Goal: Transaction & Acquisition: Purchase product/service

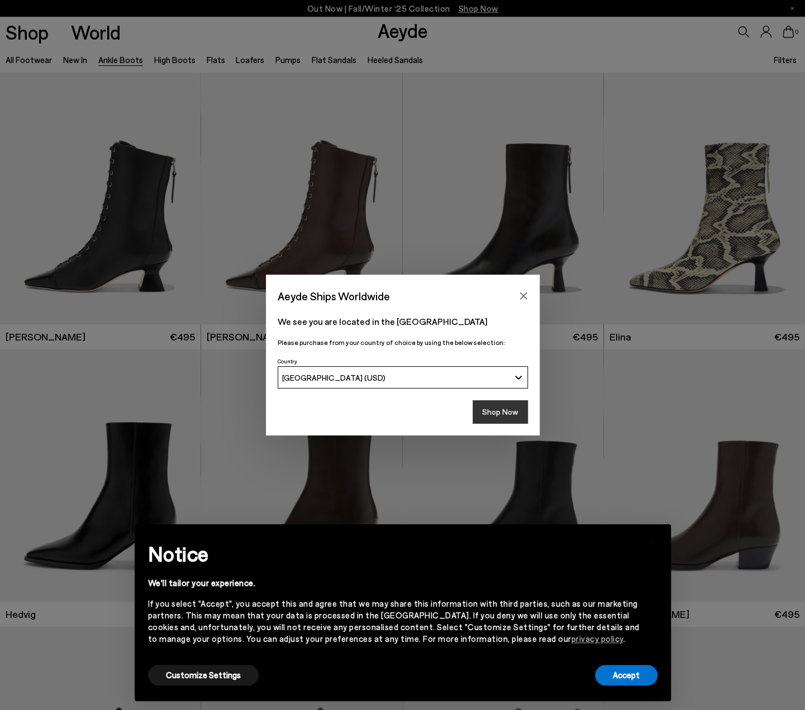
click at [504, 422] on button "Shop Now" at bounding box center [499, 411] width 55 height 23
click at [504, 415] on button "Shop Now" at bounding box center [499, 411] width 55 height 23
click at [495, 421] on button "Shop Now" at bounding box center [499, 411] width 55 height 23
click at [495, 414] on button "Shop Now" at bounding box center [499, 411] width 55 height 23
click at [200, 674] on button "Customize Settings" at bounding box center [203, 675] width 111 height 21
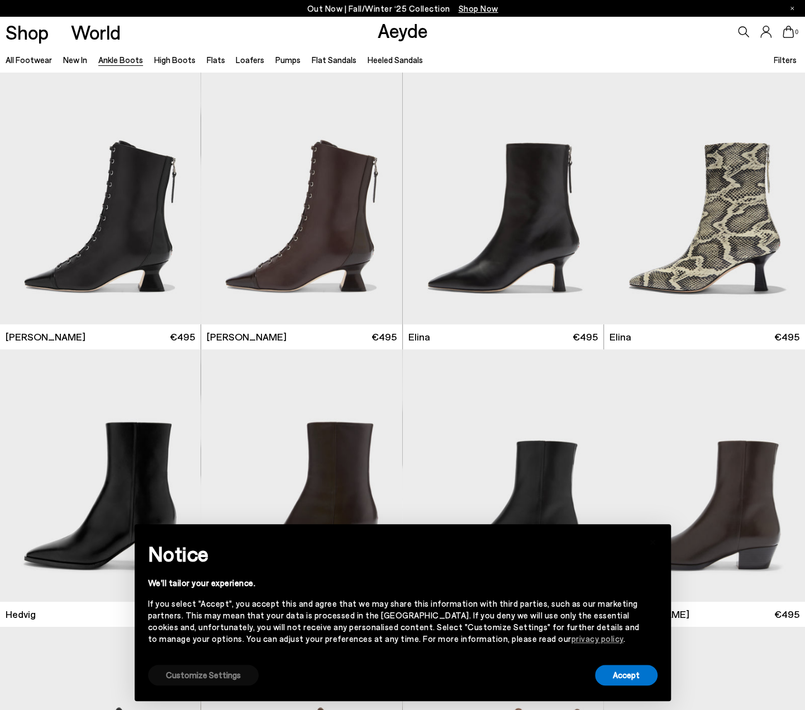
click at [232, 667] on button "Customize Settings" at bounding box center [203, 675] width 111 height 21
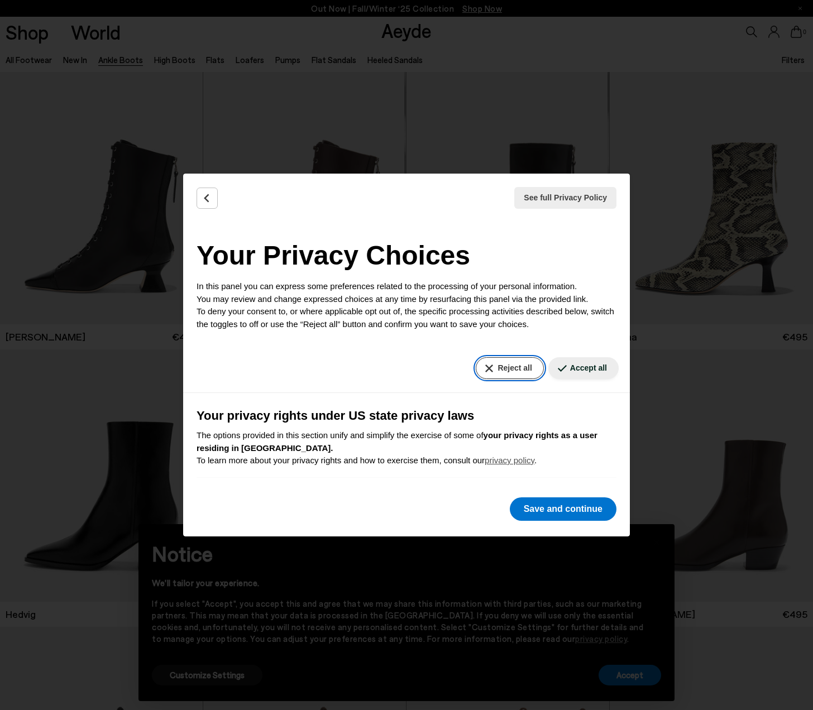
click at [501, 362] on button "Reject all" at bounding box center [510, 368] width 68 height 22
click at [544, 511] on button "Save and continue" at bounding box center [563, 508] width 107 height 23
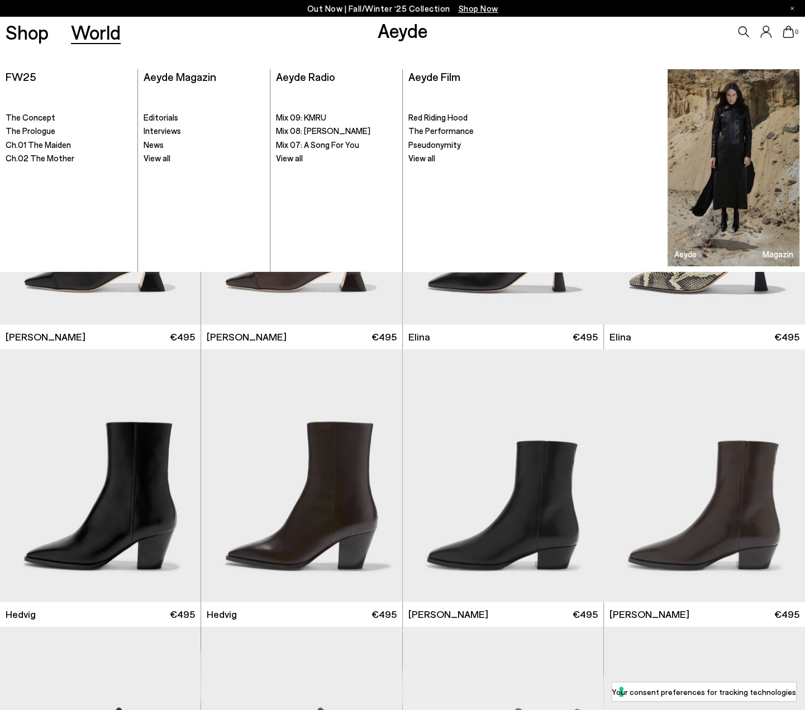
click at [103, 28] on link "World" at bounding box center [96, 32] width 50 height 20
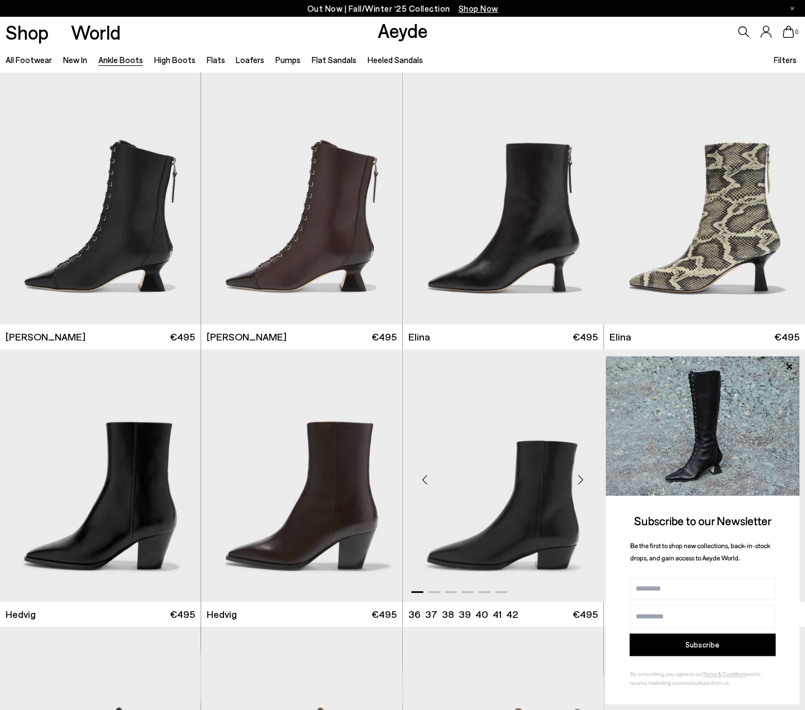
drag, startPoint x: 116, startPoint y: 453, endPoint x: 509, endPoint y: 437, distance: 394.0
click at [791, 361] on icon at bounding box center [788, 367] width 15 height 15
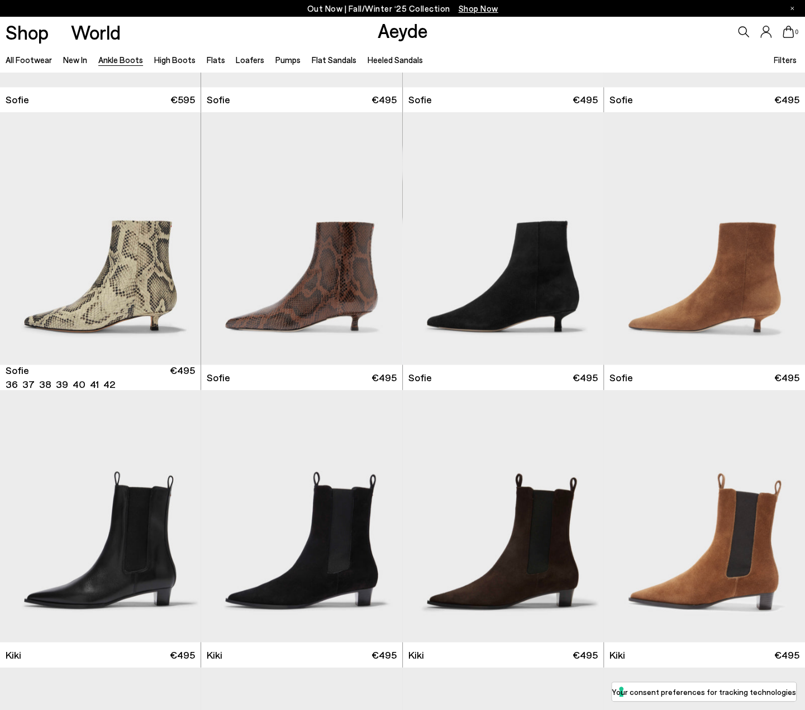
scroll to position [1173, 0]
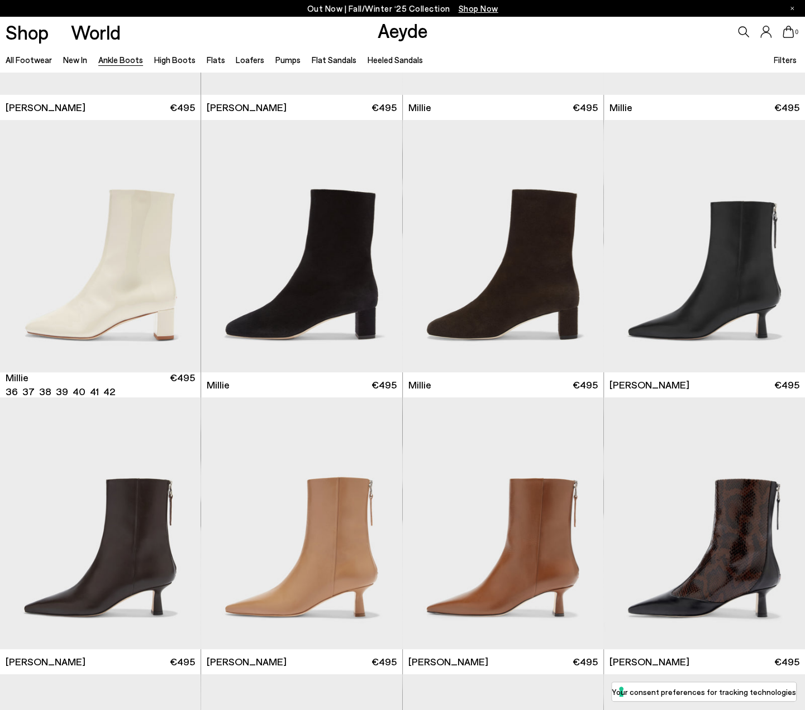
scroll to position [2178, 0]
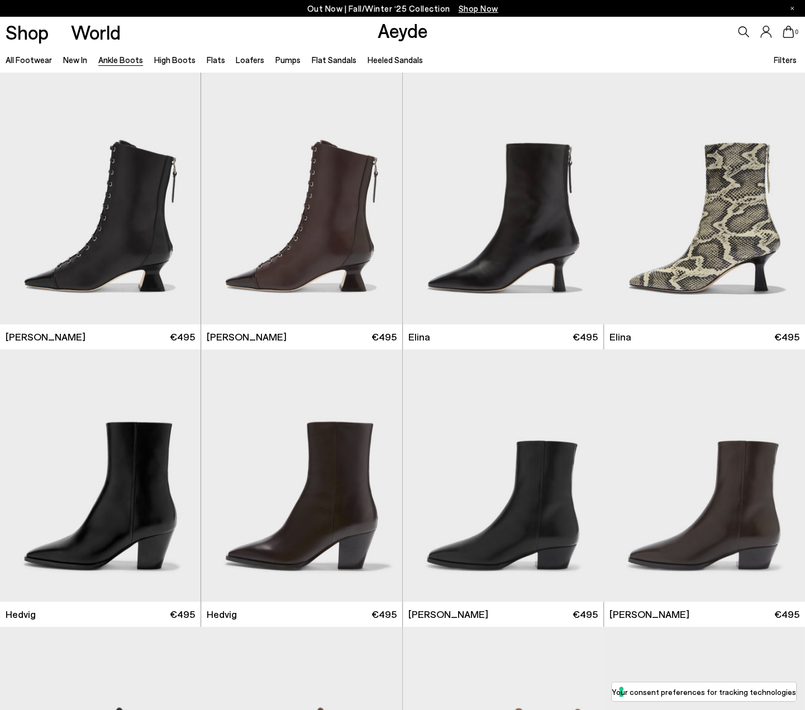
click at [779, 60] on span "Filters" at bounding box center [784, 60] width 23 height 10
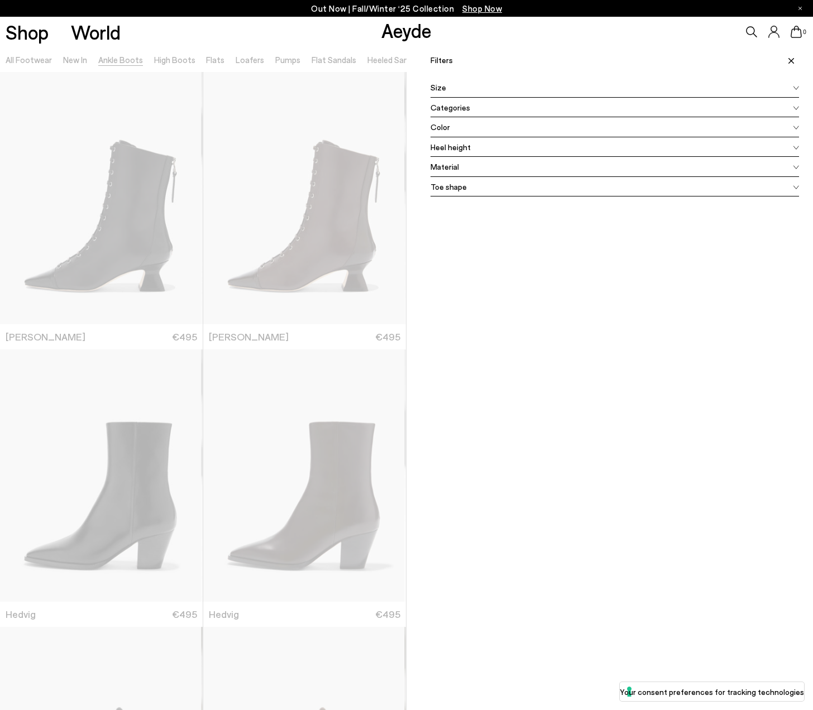
click at [439, 130] on span "Color" at bounding box center [440, 127] width 20 height 12
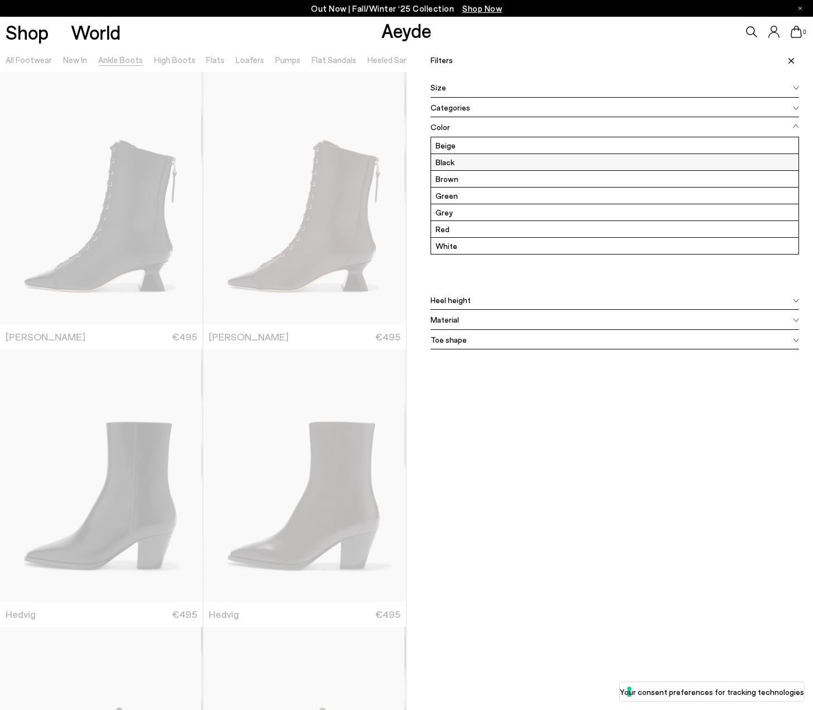
click at [438, 165] on label "Black" at bounding box center [614, 162] width 367 height 16
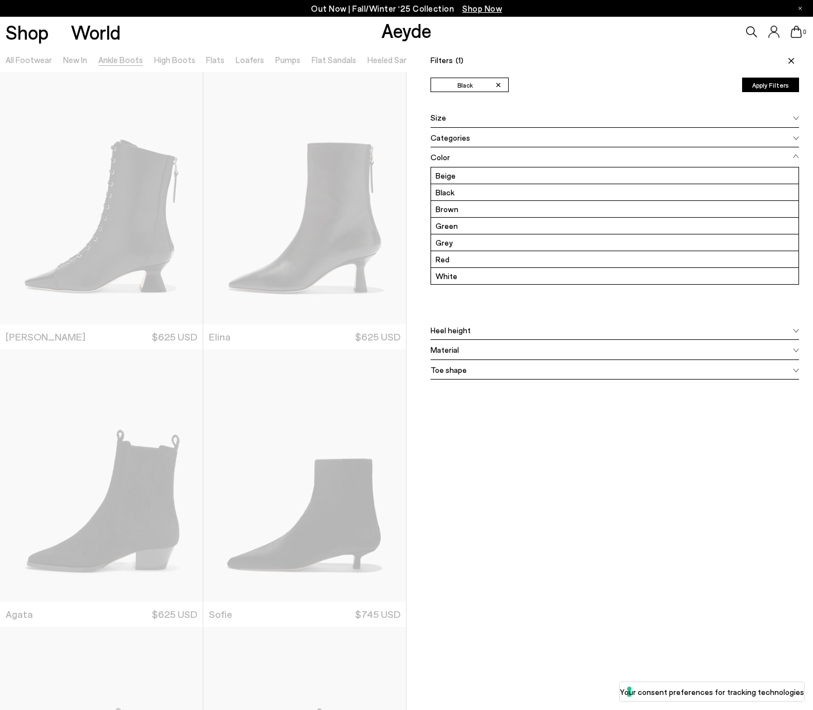
click at [433, 108] on div "Size" at bounding box center [614, 118] width 369 height 20
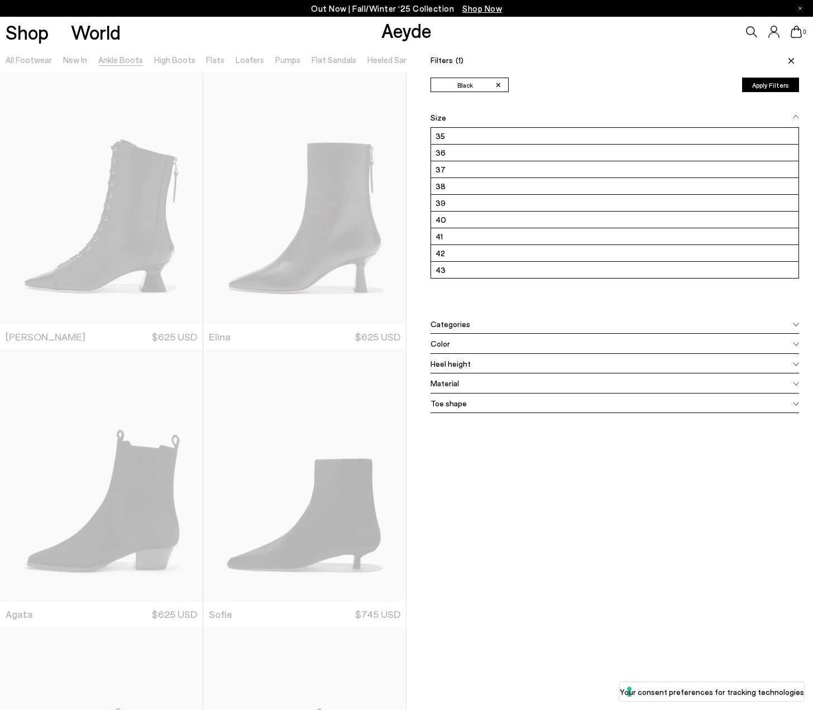
click at [788, 58] on icon at bounding box center [791, 61] width 6 height 6
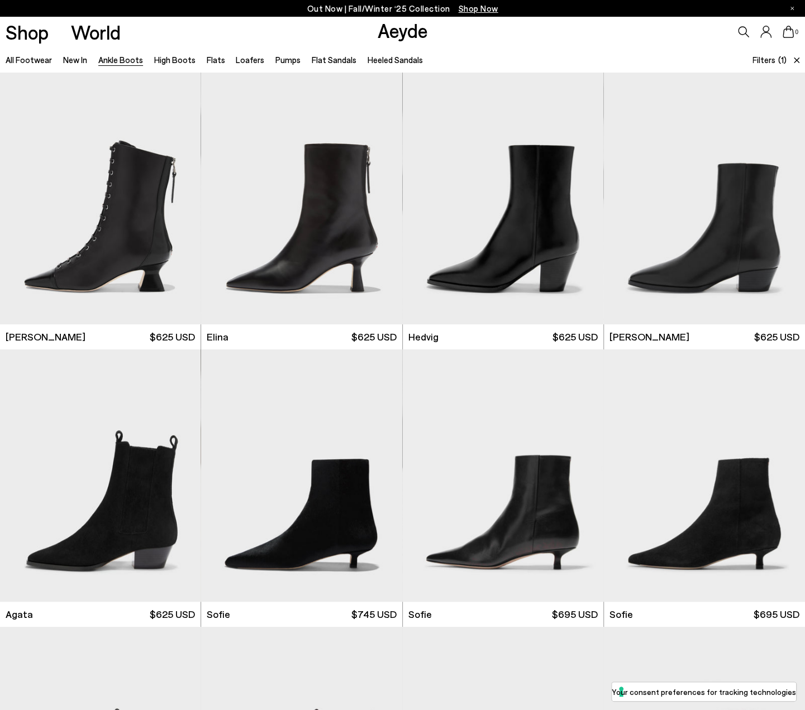
click at [771, 60] on span "Filters" at bounding box center [763, 60] width 23 height 10
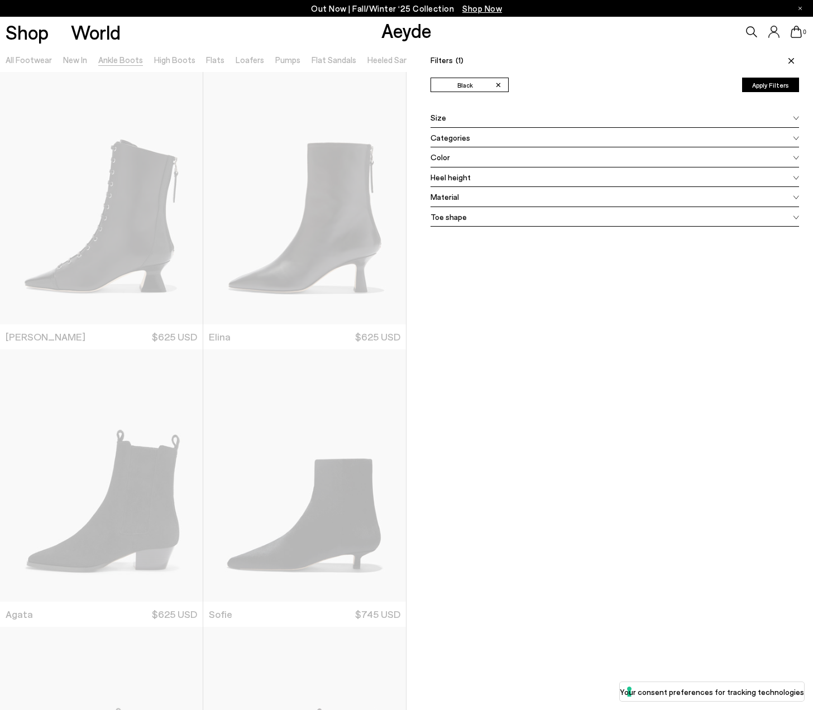
click at [452, 207] on div "Toe shape" at bounding box center [614, 217] width 369 height 20
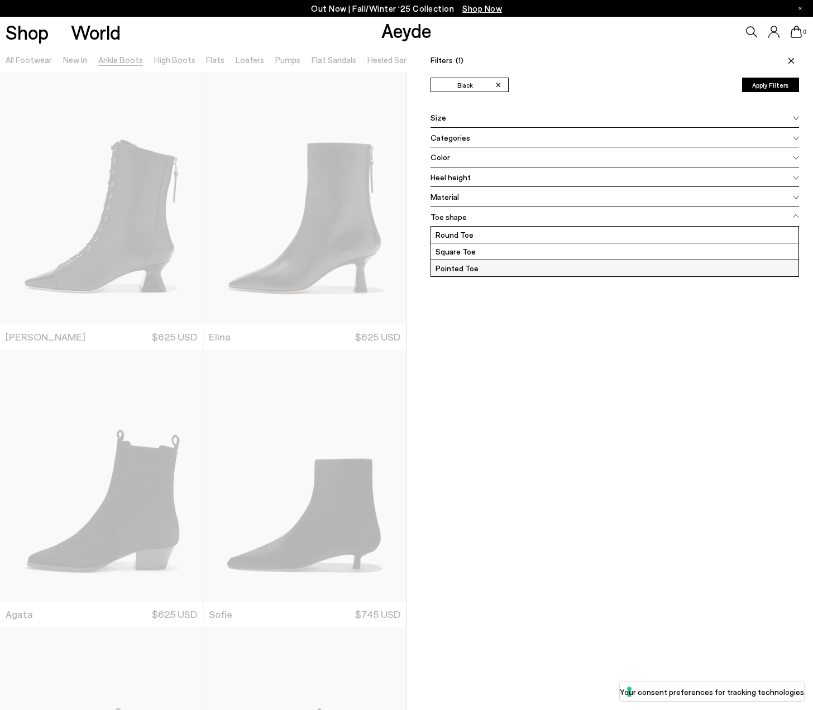
click at [446, 270] on label "Pointed Toe" at bounding box center [614, 268] width 367 height 16
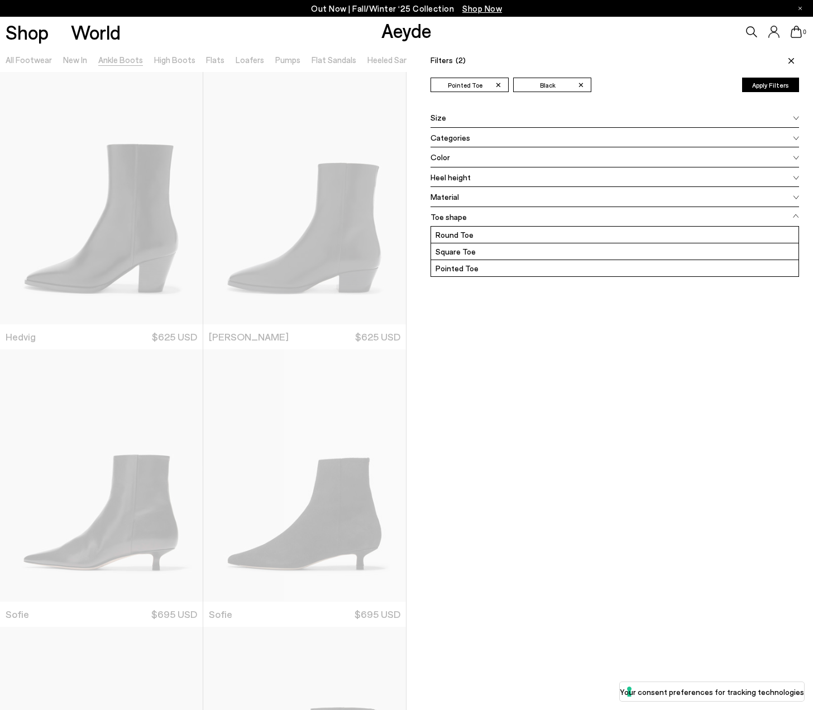
click at [788, 60] on icon at bounding box center [791, 61] width 6 height 6
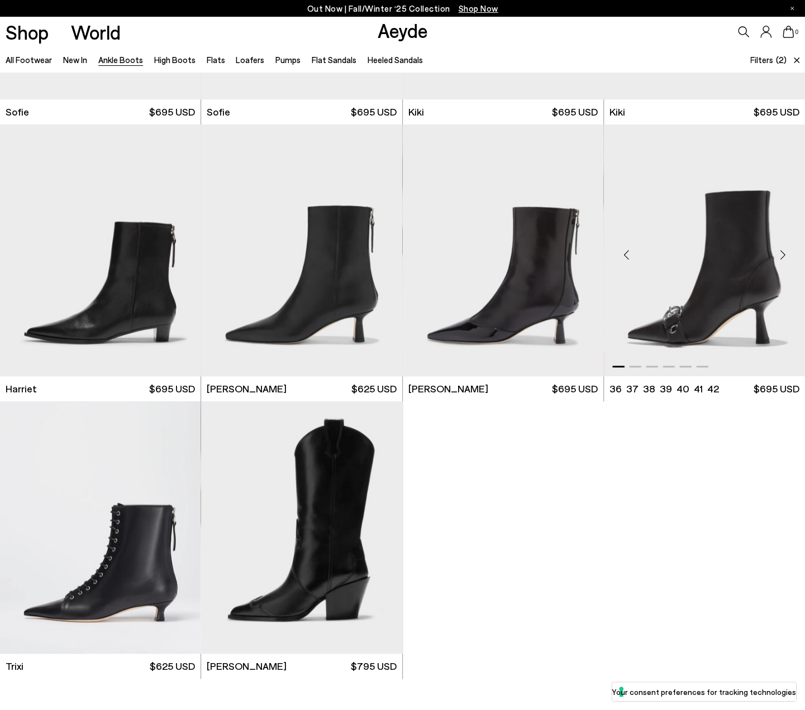
scroll to position [558, 0]
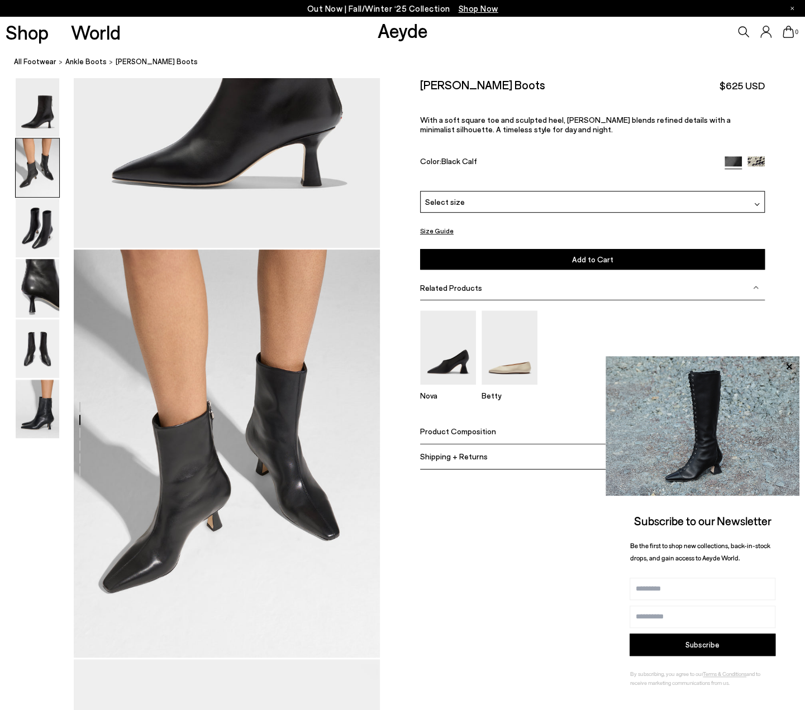
scroll to position [279, 0]
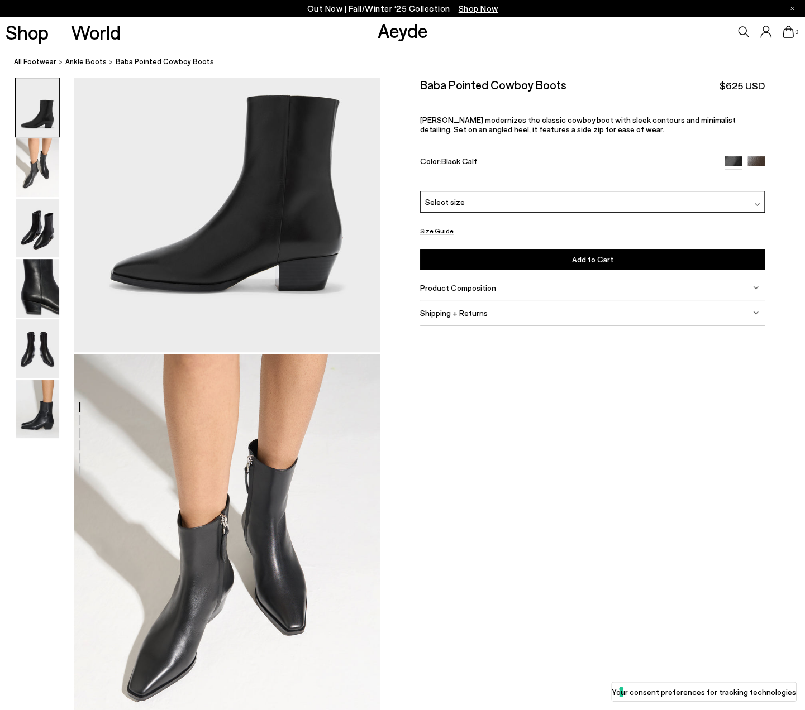
scroll to position [223, 0]
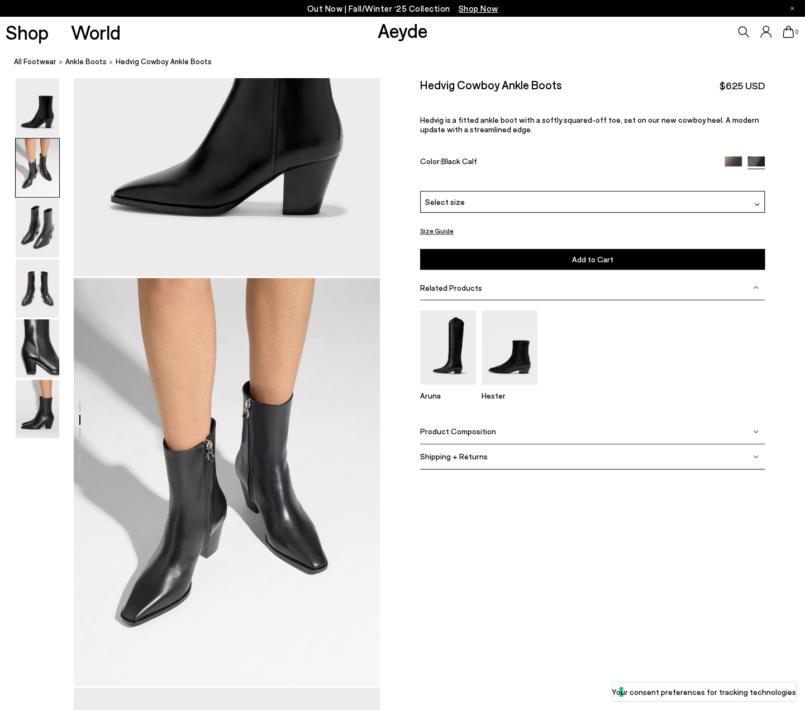
scroll to position [223, 0]
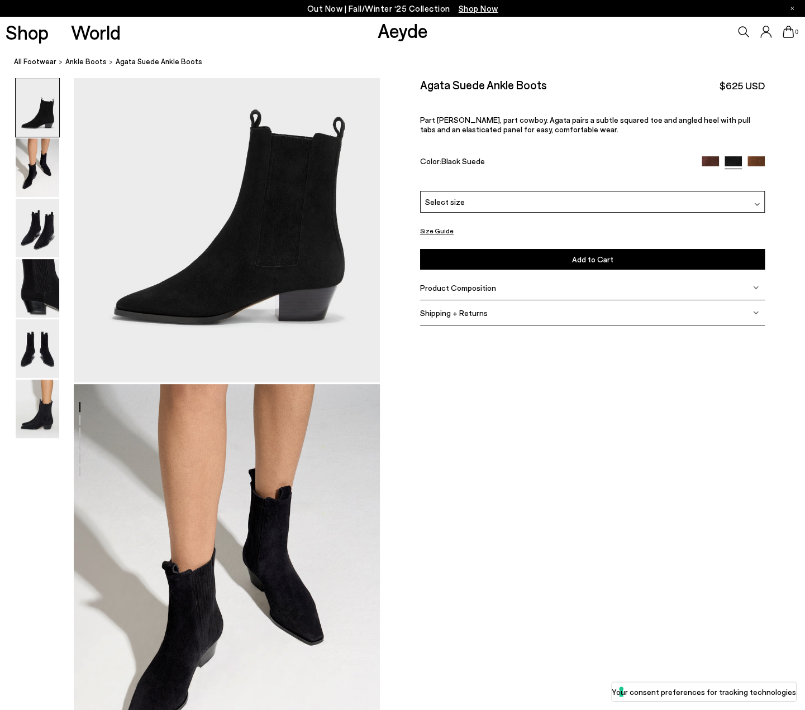
scroll to position [112, 0]
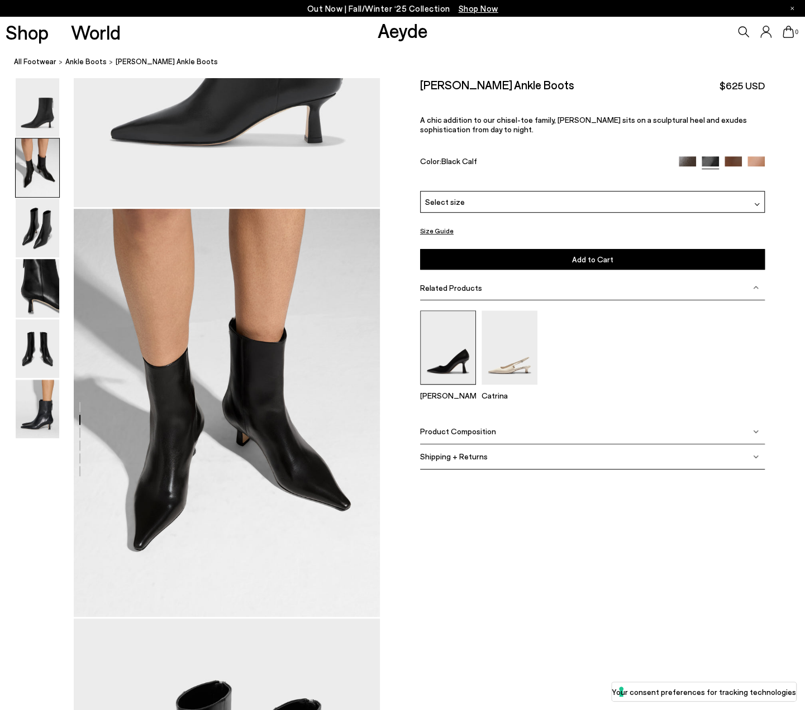
scroll to position [279, 0]
